Goal: Find specific page/section: Find specific page/section

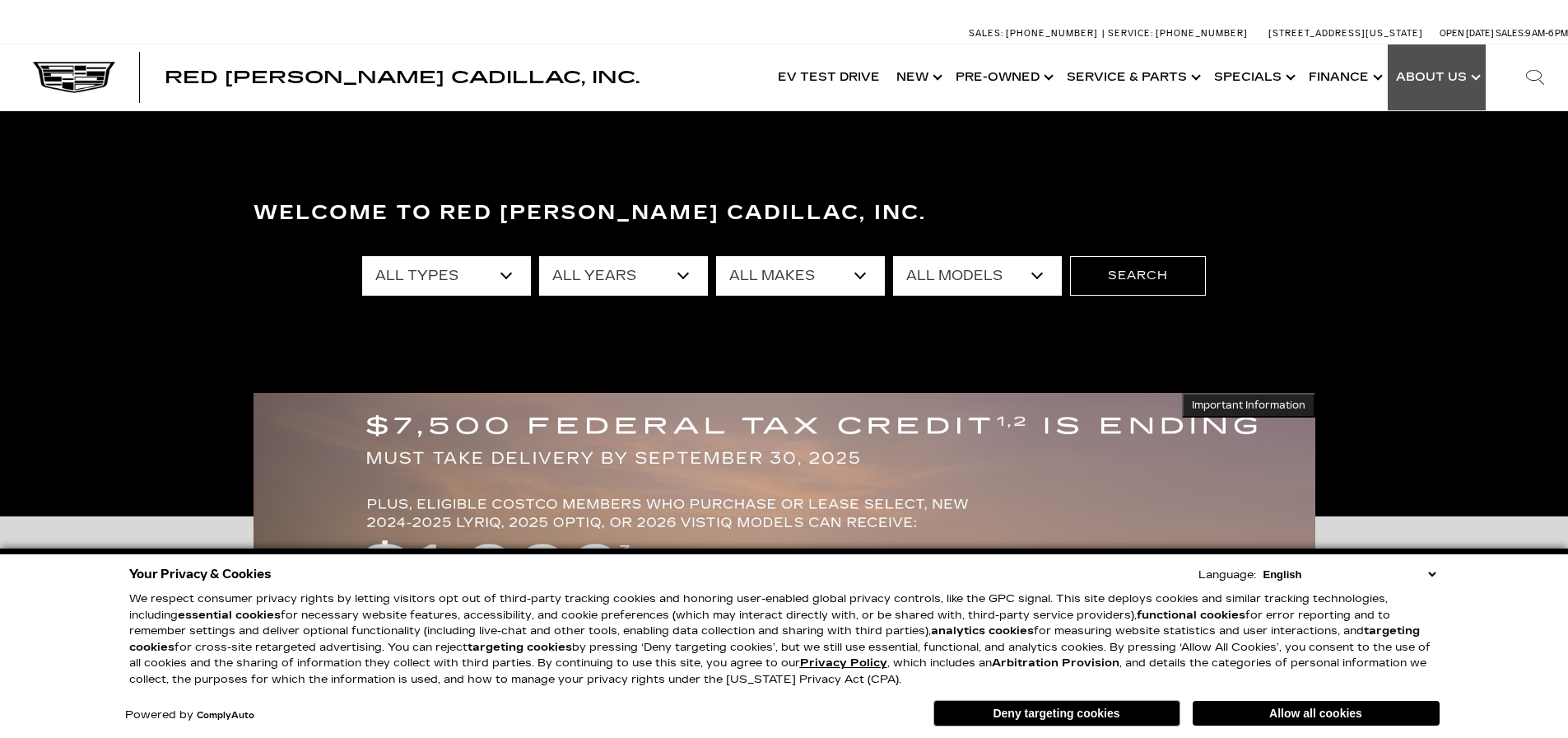
click at [1429, 80] on link "Show About Us" at bounding box center [1436, 77] width 98 height 65
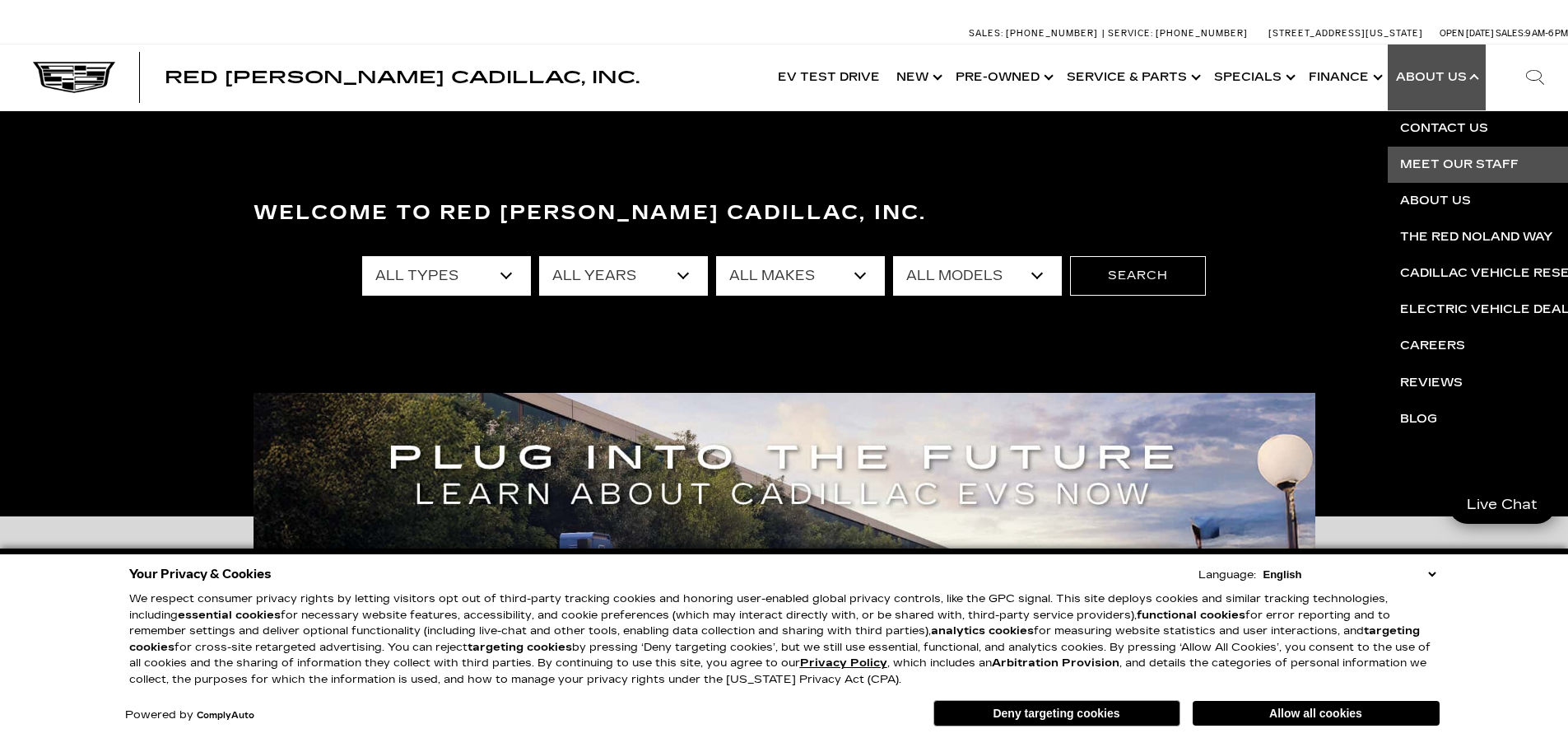
click at [1467, 164] on link "Meet Our Staff" at bounding box center [1587, 164] width 398 height 36
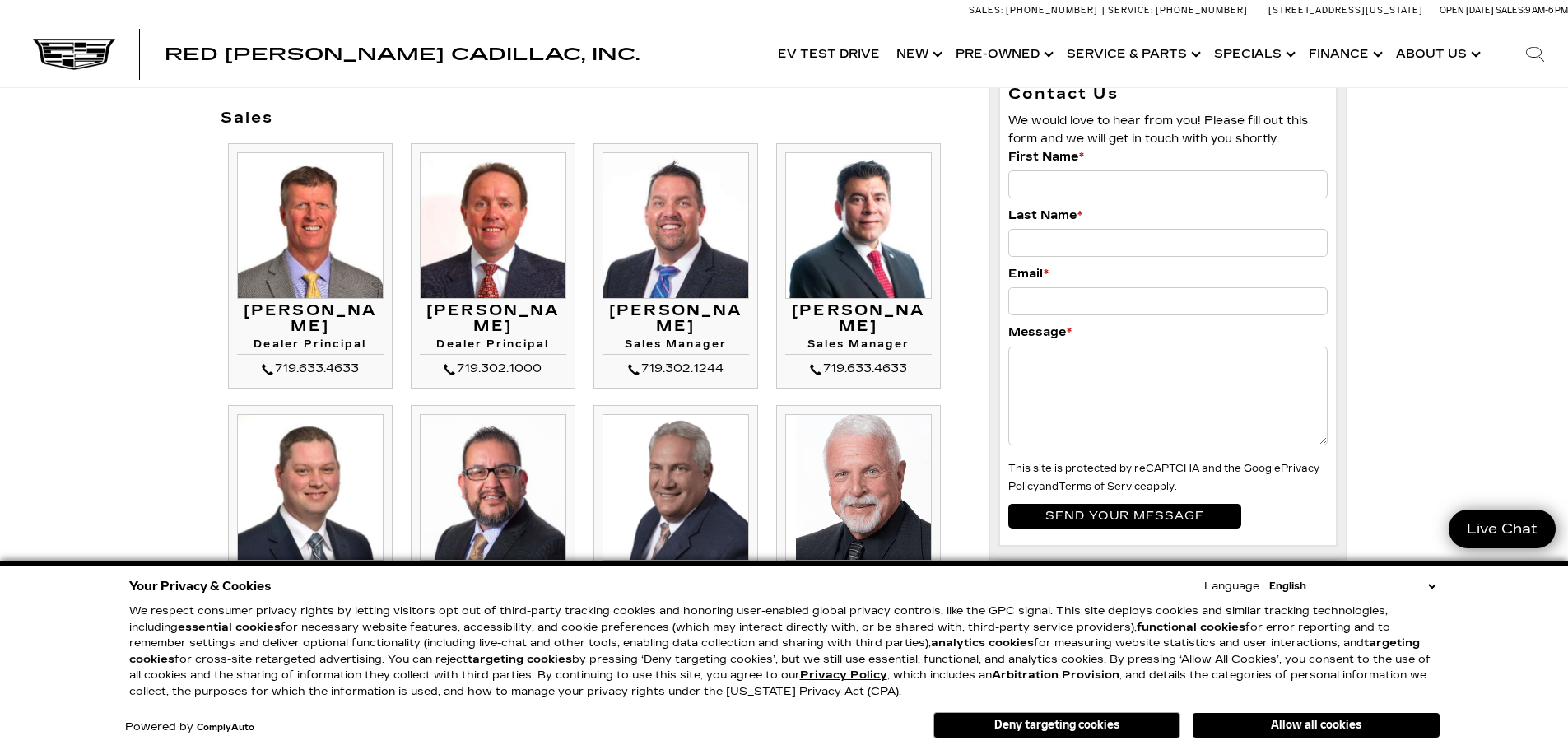
scroll to position [165, 0]
